Goal: Task Accomplishment & Management: Use online tool/utility

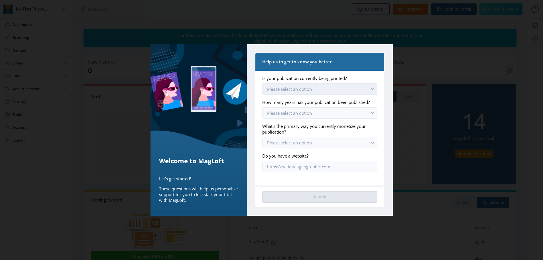
click at [305, 86] on span "Please select an option" at bounding box center [289, 89] width 45 height 6
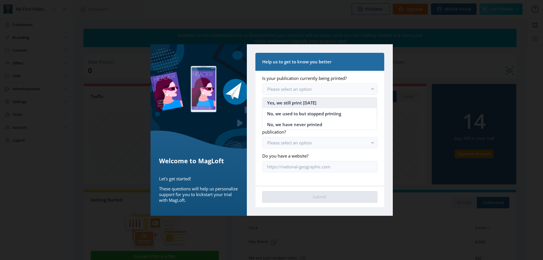
click at [296, 101] on span "Yes, we still print [DATE]" at bounding box center [291, 102] width 49 height 7
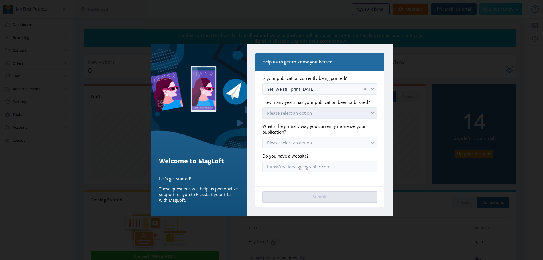
click at [289, 112] on span "Please select an option" at bounding box center [289, 113] width 45 height 6
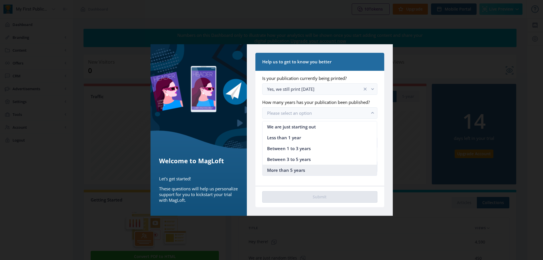
click at [292, 172] on span "More than 5 years" at bounding box center [286, 170] width 38 height 7
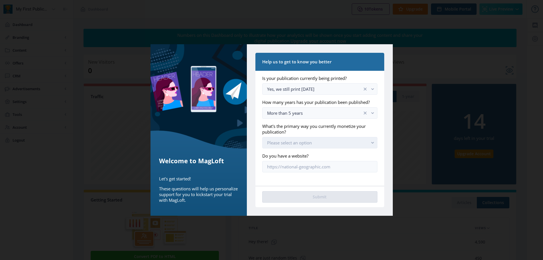
click at [284, 143] on span "Please select an option" at bounding box center [289, 143] width 45 height 6
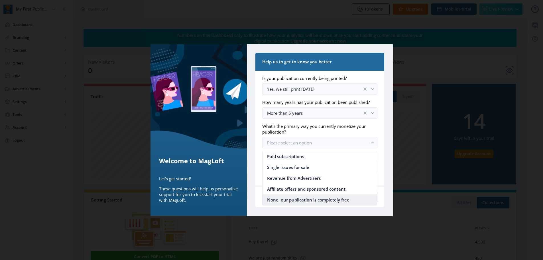
click at [291, 200] on span "None, our publication is completely free" at bounding box center [308, 199] width 82 height 7
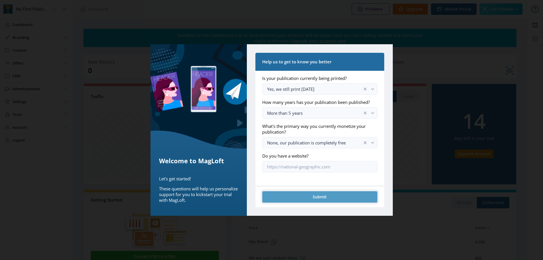
click at [312, 199] on button "Submit" at bounding box center [319, 196] width 115 height 11
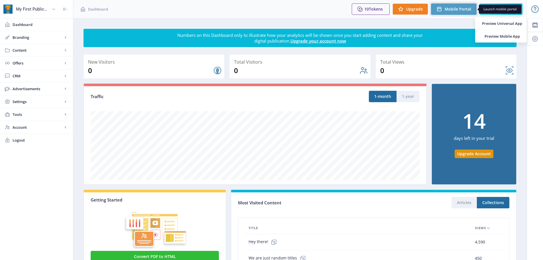
click at [453, 7] on span "Mobile Portal" at bounding box center [458, 9] width 27 height 5
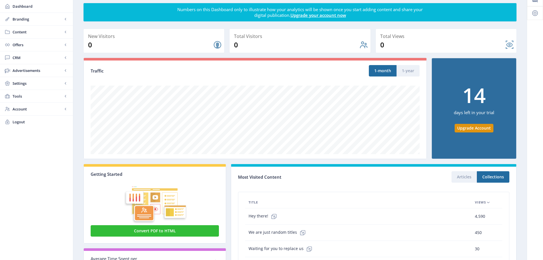
scroll to position [107, 0]
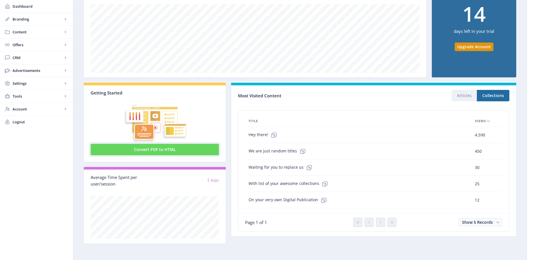
click at [117, 144] on button "Convert PDF to HTML" at bounding box center [155, 149] width 128 height 11
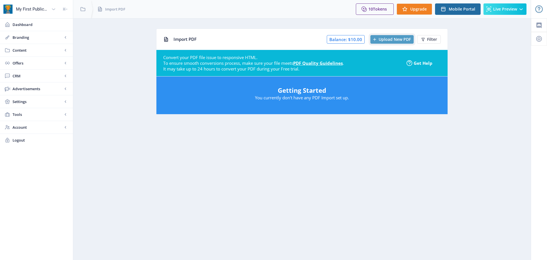
click at [395, 36] on button "Upload New PDF" at bounding box center [392, 39] width 43 height 9
click at [125, 96] on app-content-pdf-import "Import PDF Balance: $10.00 Upload New PDF Filter Convert your PDF file issue to…" at bounding box center [302, 76] width 438 height 95
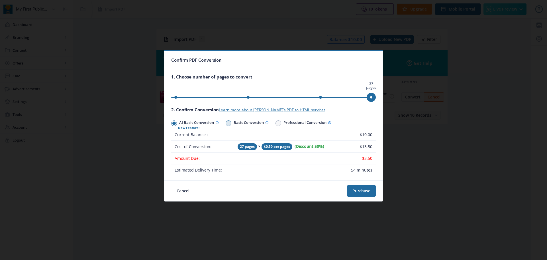
click at [228, 121] on span at bounding box center [229, 123] width 6 height 6
click at [226, 123] on input "Basic Conversion" at bounding box center [226, 123] width 0 height 0
radio input "true"
click at [281, 123] on span at bounding box center [279, 123] width 6 height 6
click at [276, 123] on input "Professional Conversion" at bounding box center [276, 123] width 0 height 0
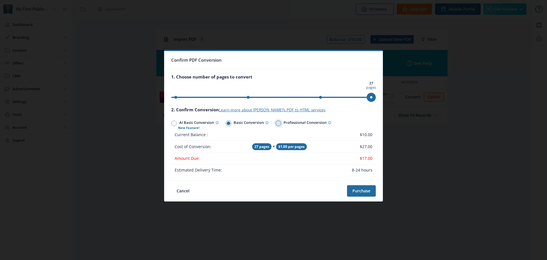
radio input "true"
click at [175, 121] on span at bounding box center [174, 123] width 6 height 6
click at [172, 123] on input "AI Basic Conversion" at bounding box center [171, 123] width 0 height 0
radio input "true"
click at [185, 189] on button "Cancel" at bounding box center [183, 190] width 24 height 11
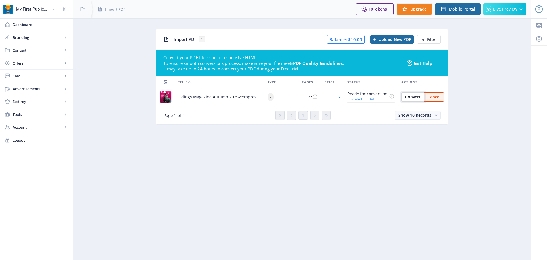
click at [406, 98] on span "Convert" at bounding box center [412, 97] width 15 height 5
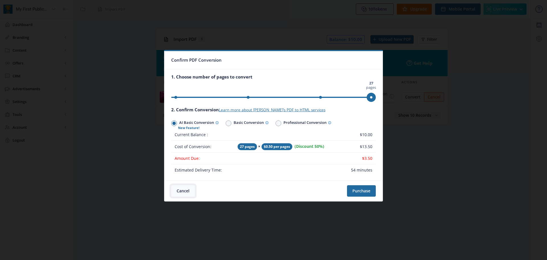
click at [185, 191] on button "Cancel" at bounding box center [183, 190] width 24 height 11
